Goal: Navigation & Orientation: Find specific page/section

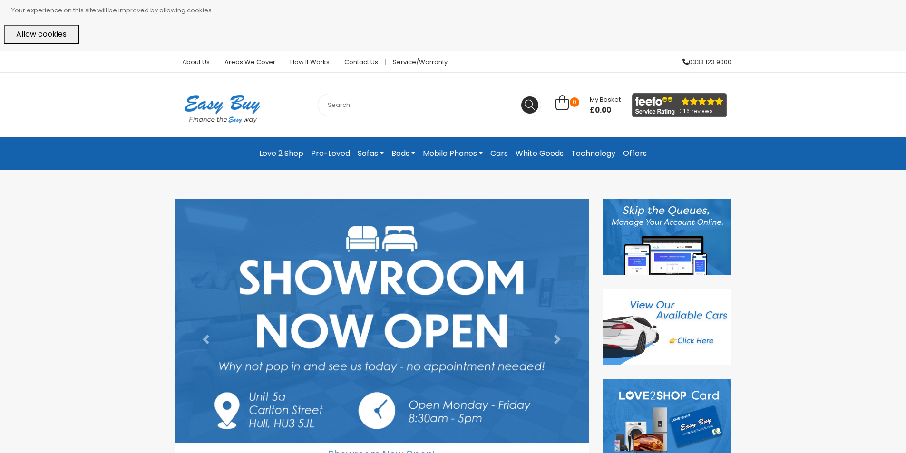
click at [799, 217] on div "Showroom Now Open! Thank you for your custom - Celebrating 18 Years of Easy Buy…" at bounding box center [453, 340] width 906 height 310
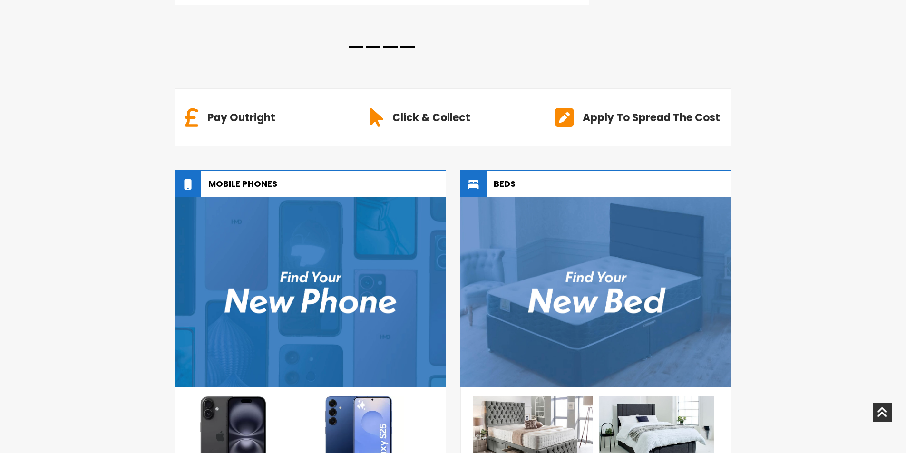
scroll to position [230, 0]
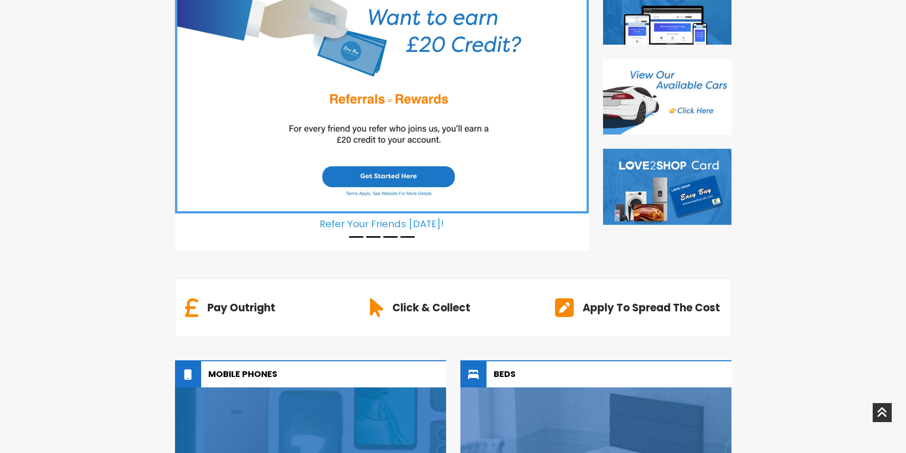
click at [768, 183] on div "Showroom Now Open! Thank you for your custom - Celebrating 18 Years of Easy Buy…" at bounding box center [453, 109] width 906 height 310
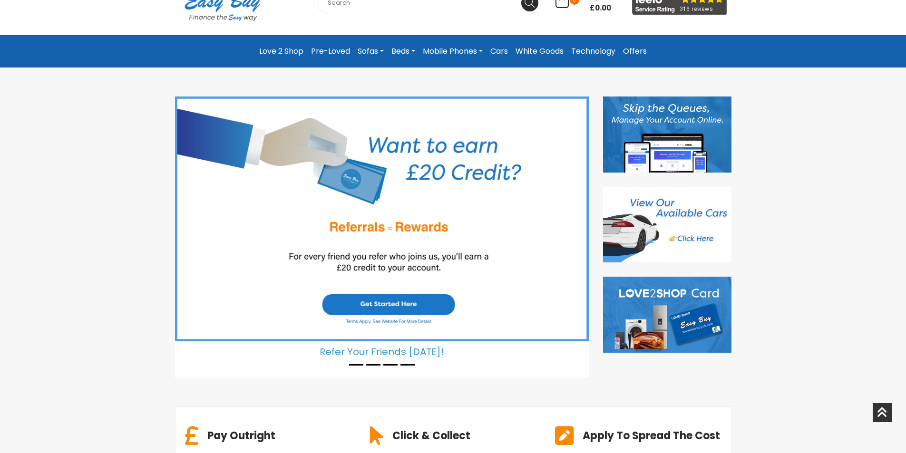
scroll to position [40, 0]
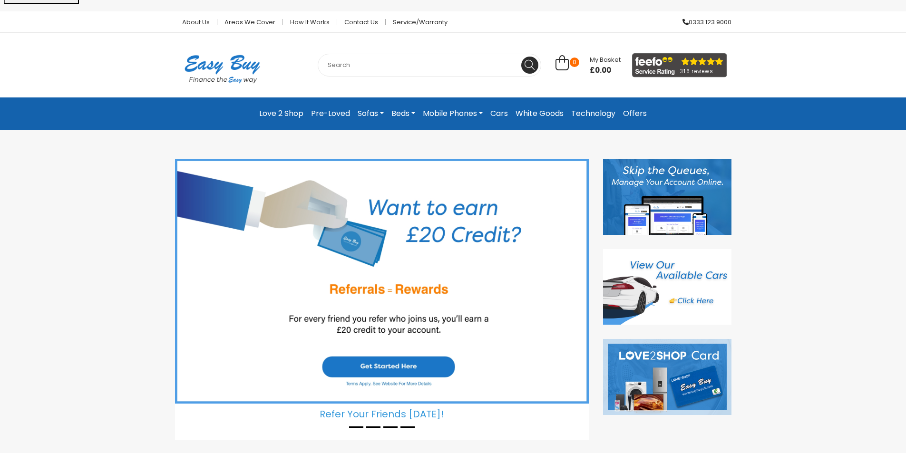
click at [675, 386] on img at bounding box center [667, 377] width 128 height 76
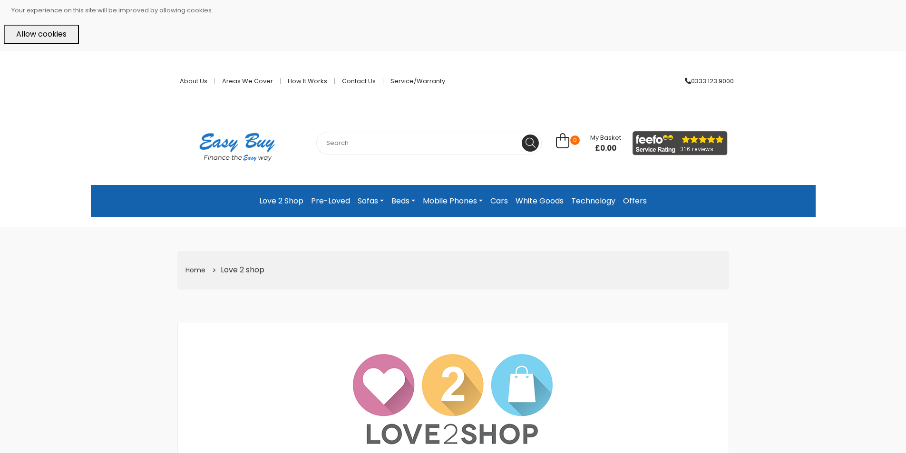
click at [248, 145] on img at bounding box center [237, 146] width 95 height 53
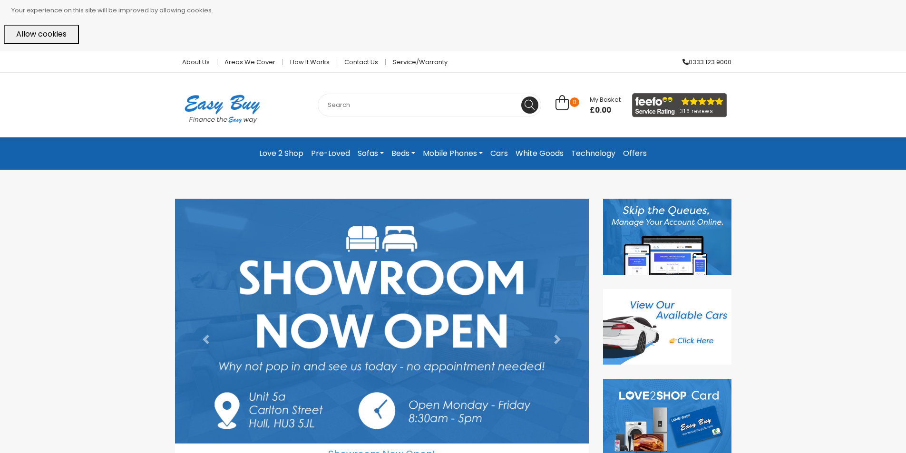
click at [69, 227] on div "Showroom Now Open! Thank you for your custom - Celebrating 18 Years of Easy Buy…" at bounding box center [453, 340] width 906 height 310
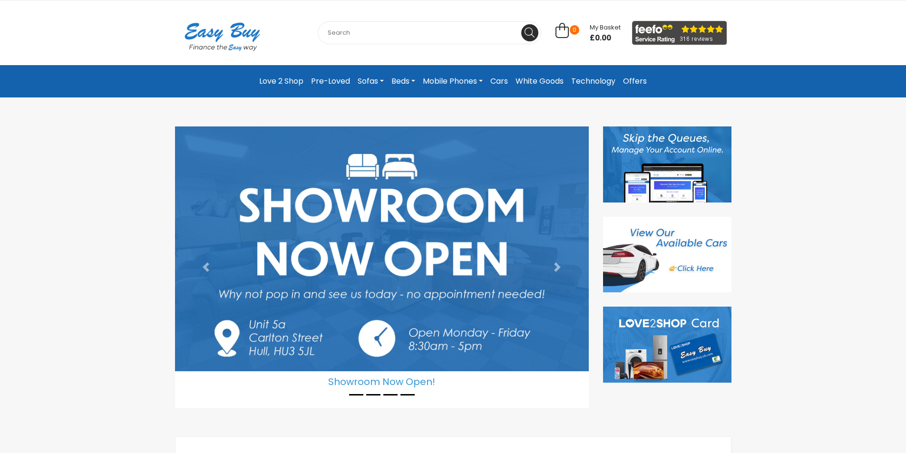
scroll to position [95, 0]
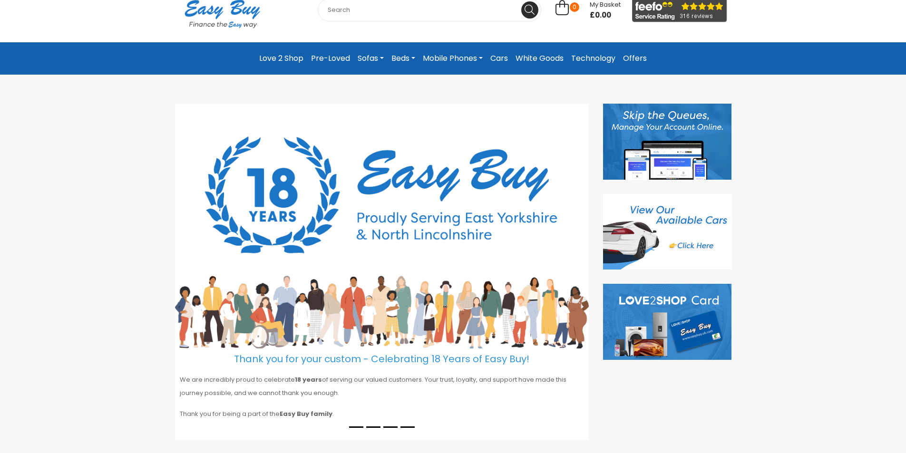
click at [636, 62] on link "Offers" at bounding box center [634, 58] width 31 height 17
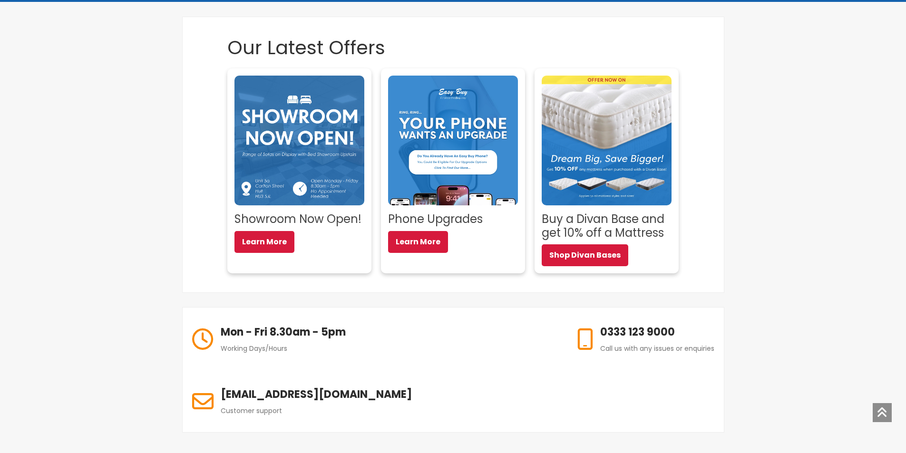
scroll to position [285, 0]
